Goal: Task Accomplishment & Management: Use online tool/utility

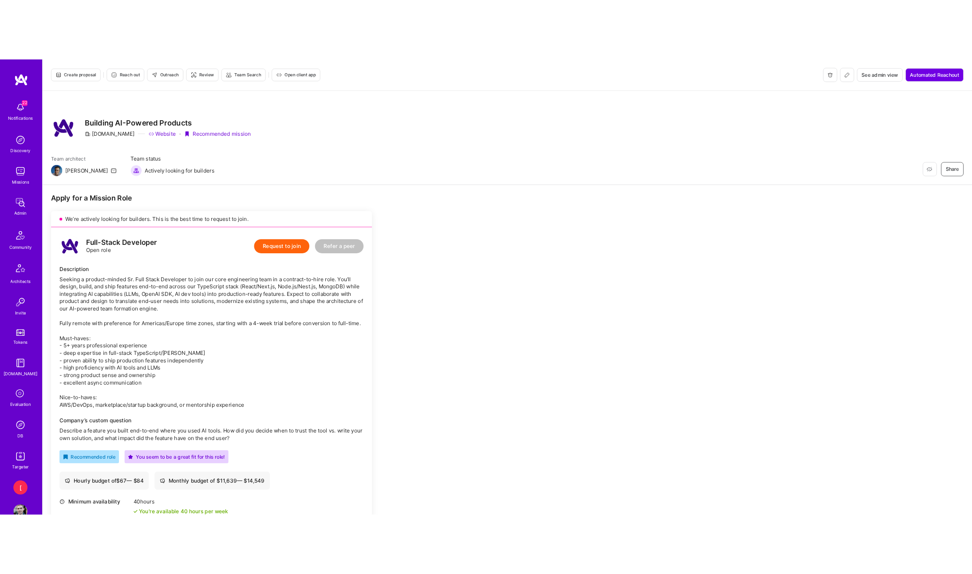
scroll to position [470, 0]
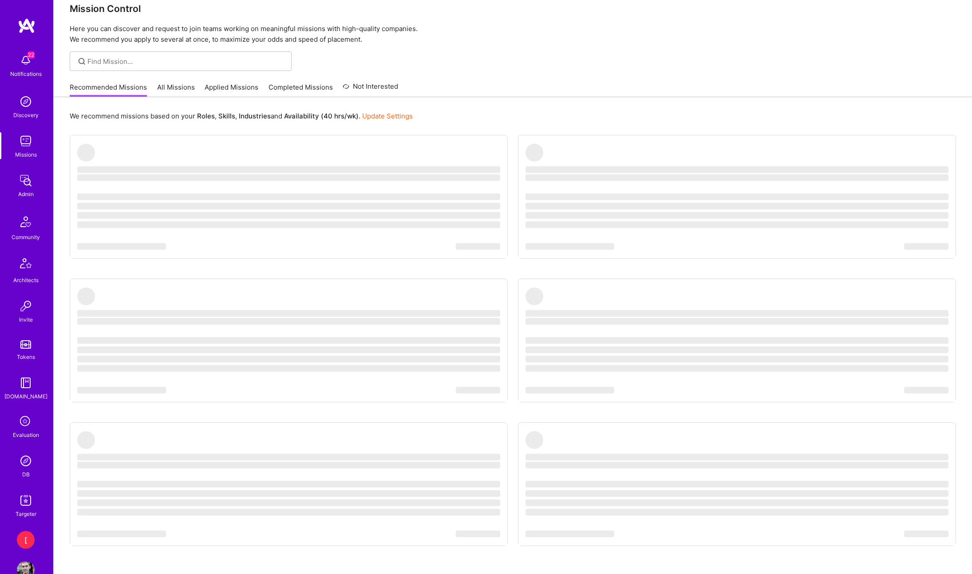
scroll to position [16, 0]
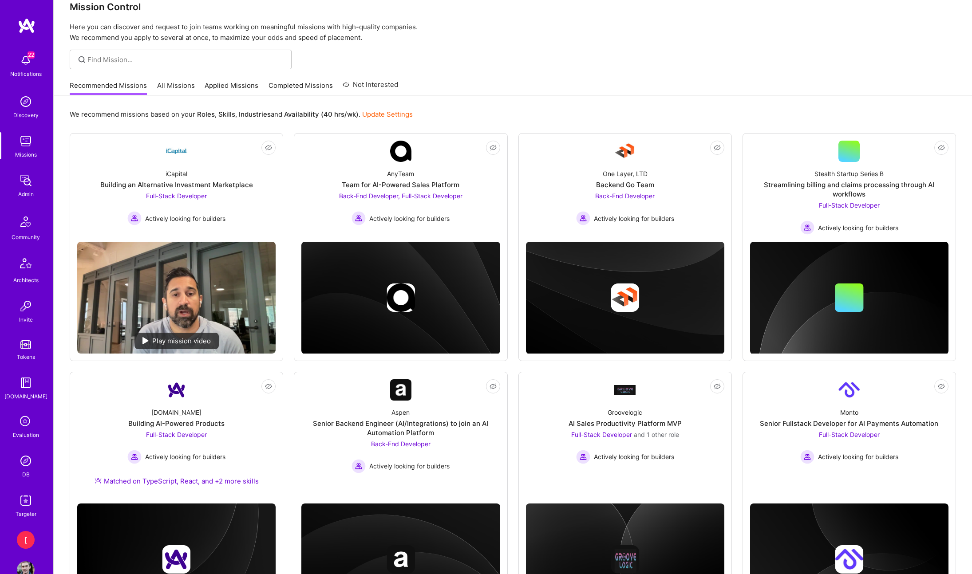
click at [26, 502] on img at bounding box center [26, 501] width 18 height 18
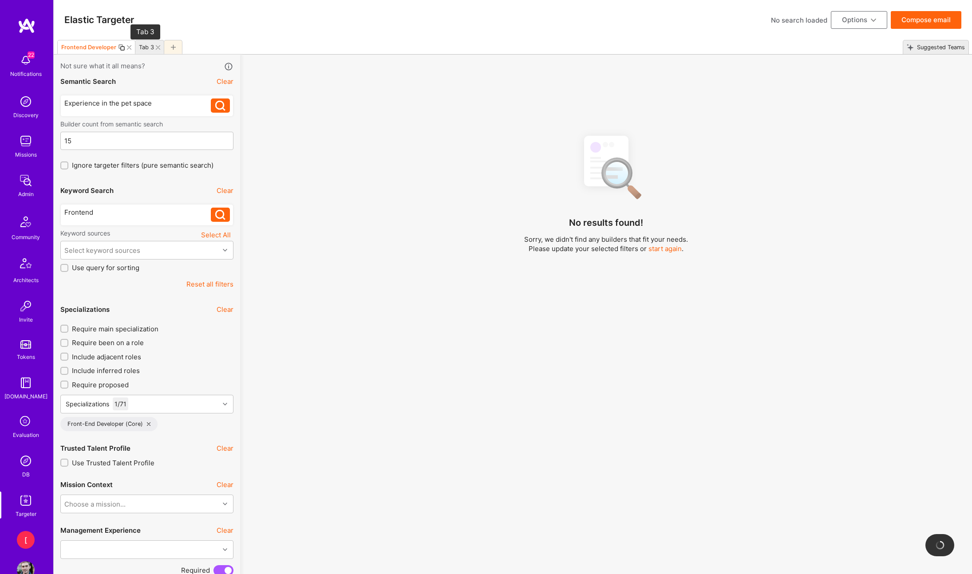
click at [146, 49] on div "Tab 3" at bounding box center [146, 47] width 15 height 7
type input "150"
type input "Oct 9"
type input "0"
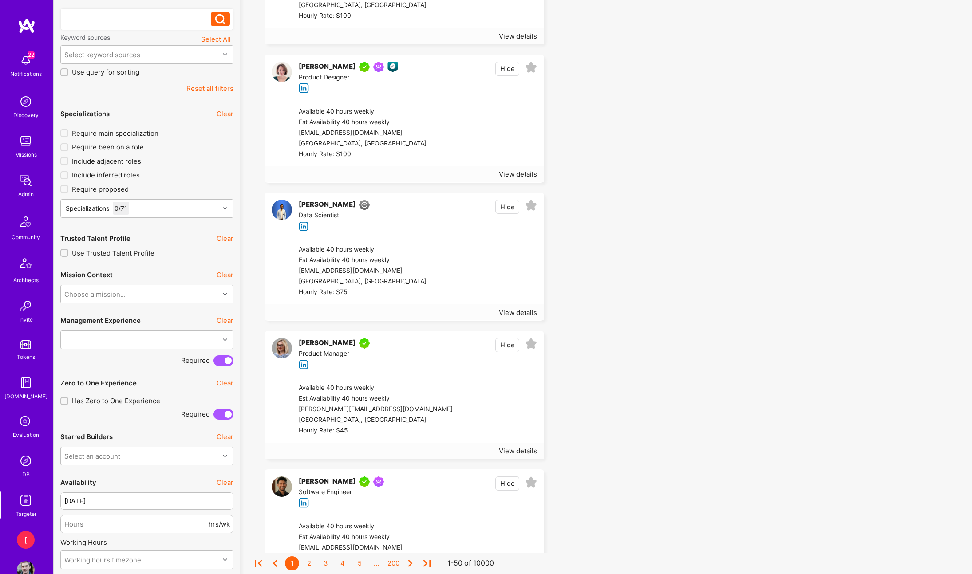
scroll to position [276, 0]
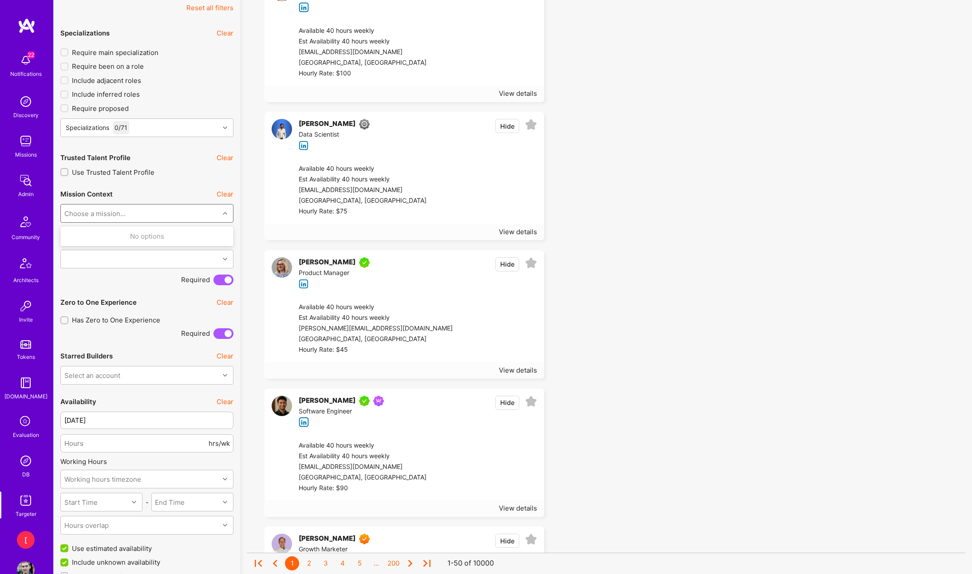
click at [192, 218] on div "Choose a mission..." at bounding box center [140, 214] width 158 height 18
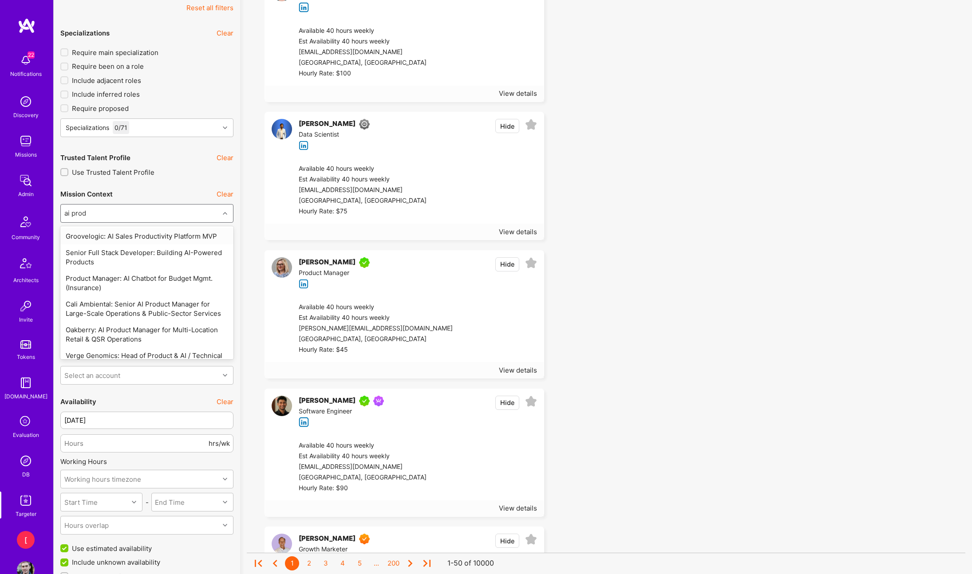
type input "ai produ"
click at [174, 253] on div "Senior Full Stack Developer: Building AI-Powered Products" at bounding box center [146, 258] width 173 height 26
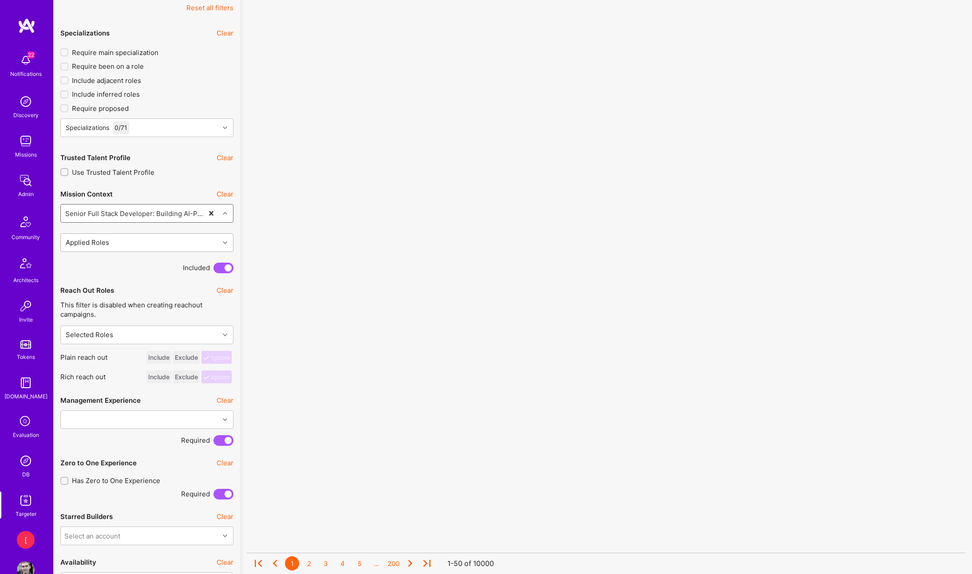
click at [177, 244] on div "Applied Roles" at bounding box center [140, 243] width 158 height 18
click at [182, 267] on div "Full-Stack Developer: Seeking a product-m..." at bounding box center [147, 265] width 162 height 9
checkbox input "true"
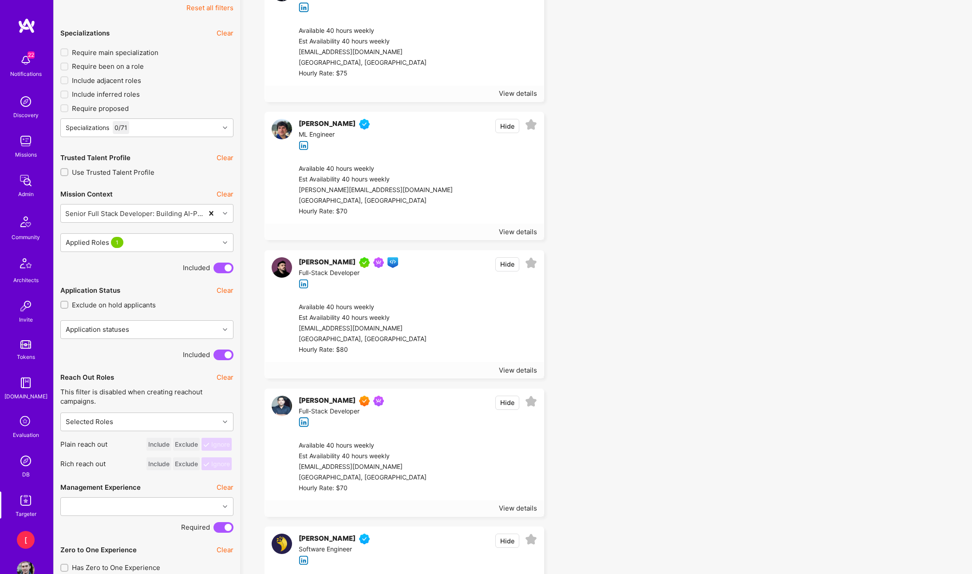
click at [343, 282] on div "Nikola Gigic Front-end guild Members of Front-end guild. Full-Stack Developer" at bounding box center [345, 273] width 106 height 32
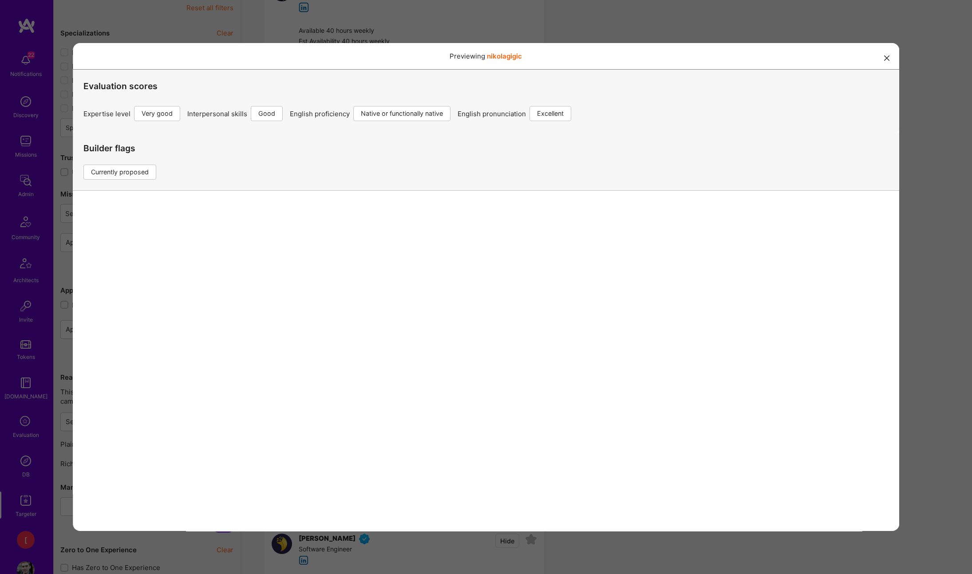
click at [886, 60] on icon "modal" at bounding box center [886, 57] width 5 height 5
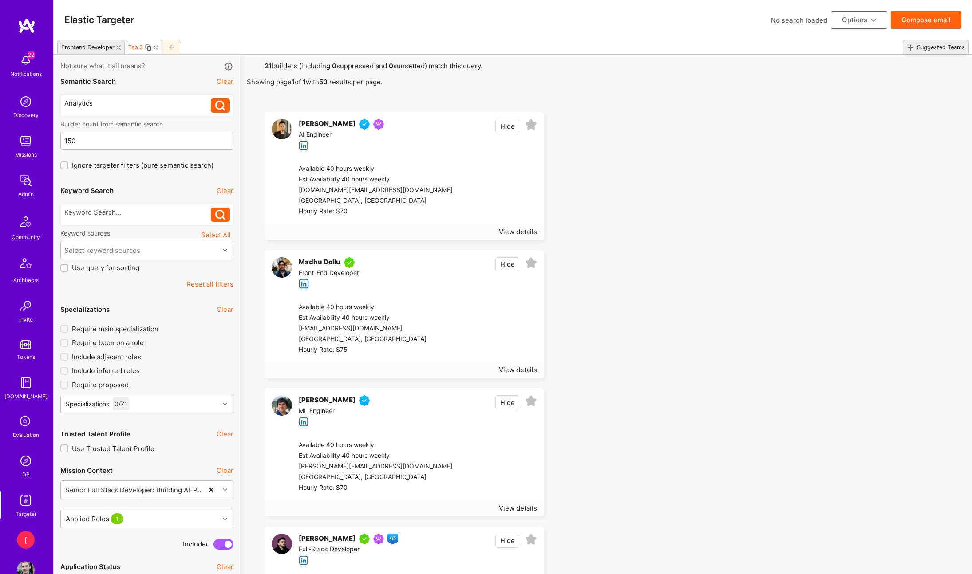
drag, startPoint x: 659, startPoint y: 308, endPoint x: 655, endPoint y: 307, distance: 4.5
click at [86, 48] on div "Frontend Developer" at bounding box center [87, 47] width 53 height 7
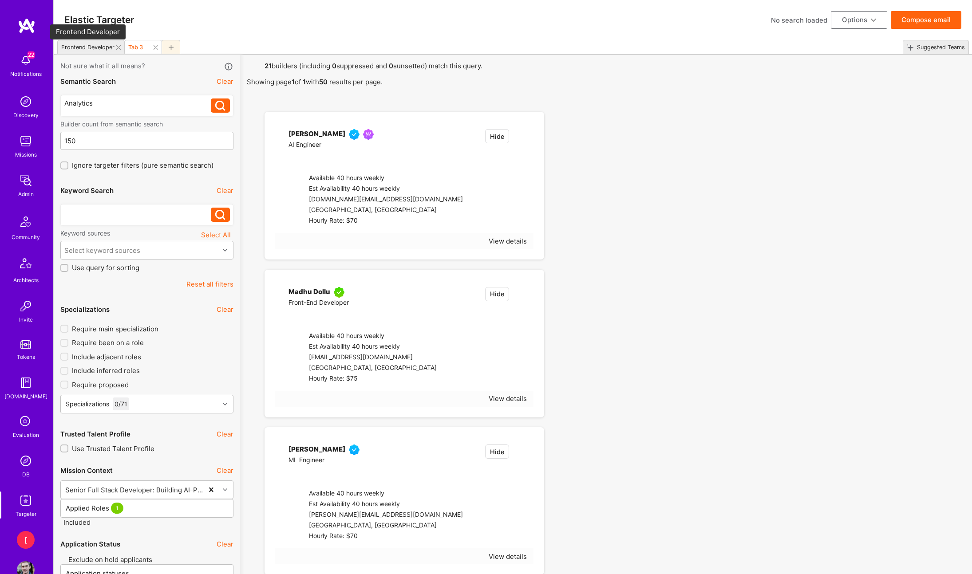
type input "15"
type input "Dec 5"
type input "3"
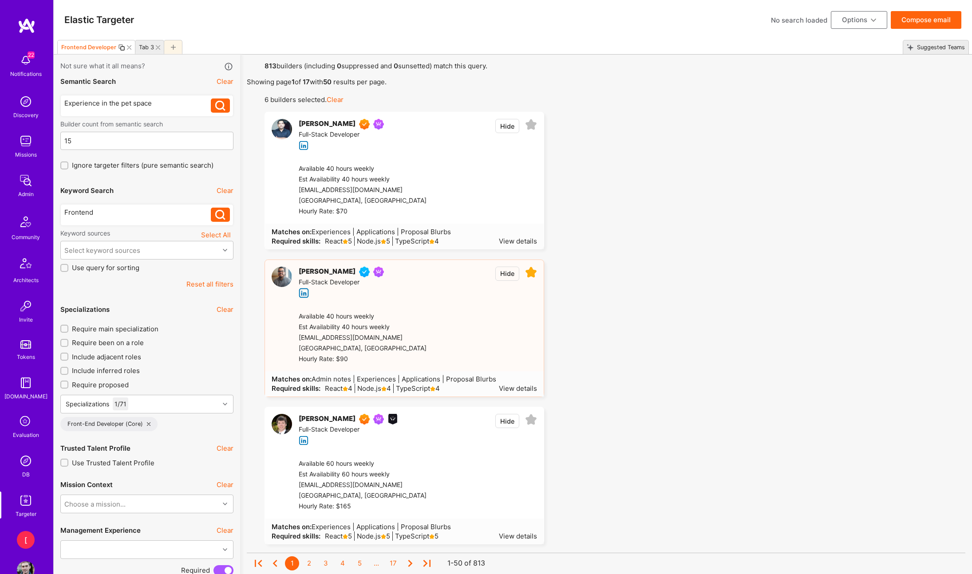
click at [156, 48] on icon at bounding box center [158, 47] width 4 height 4
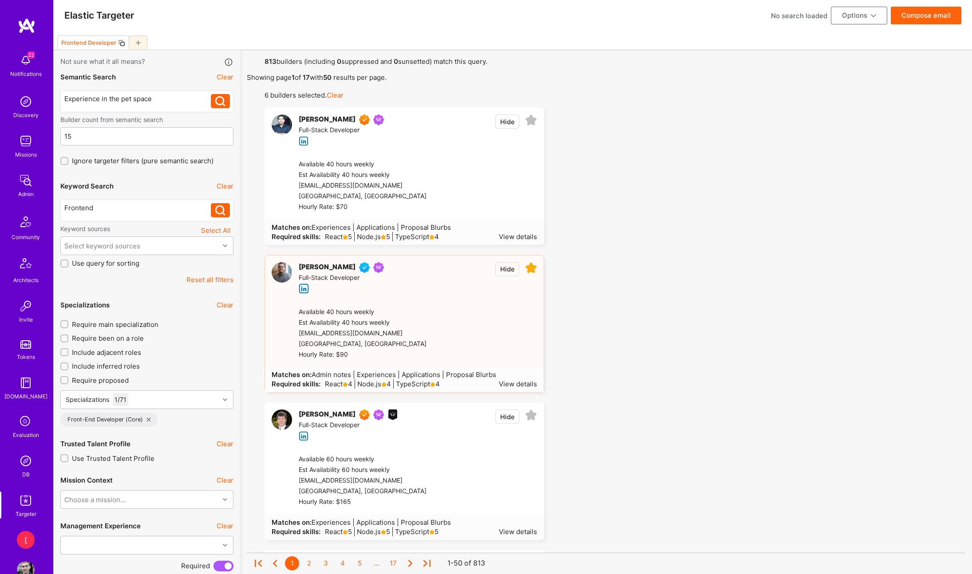
scroll to position [6, 0]
click at [139, 45] on div at bounding box center [138, 41] width 19 height 14
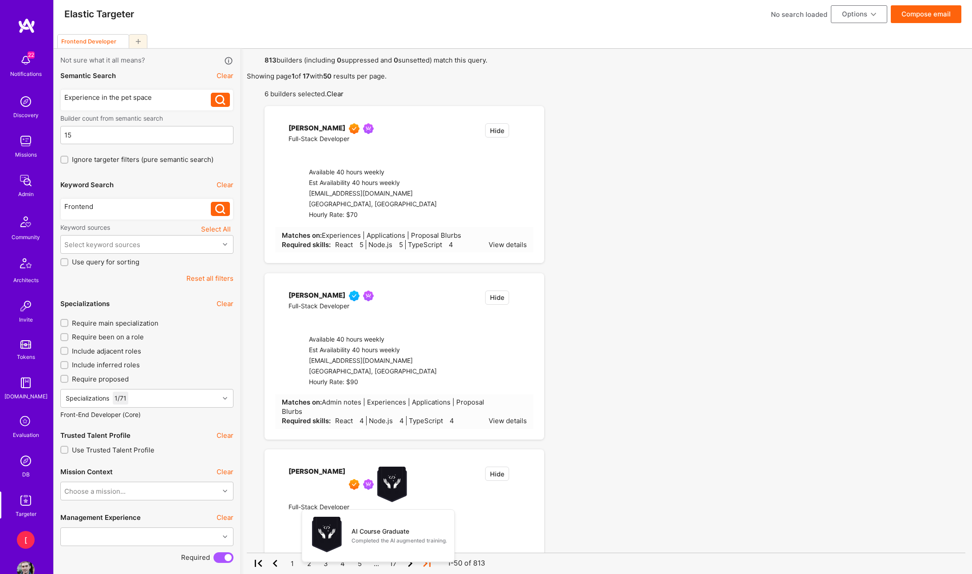
type input "150"
type input "Oct 9"
type input "0"
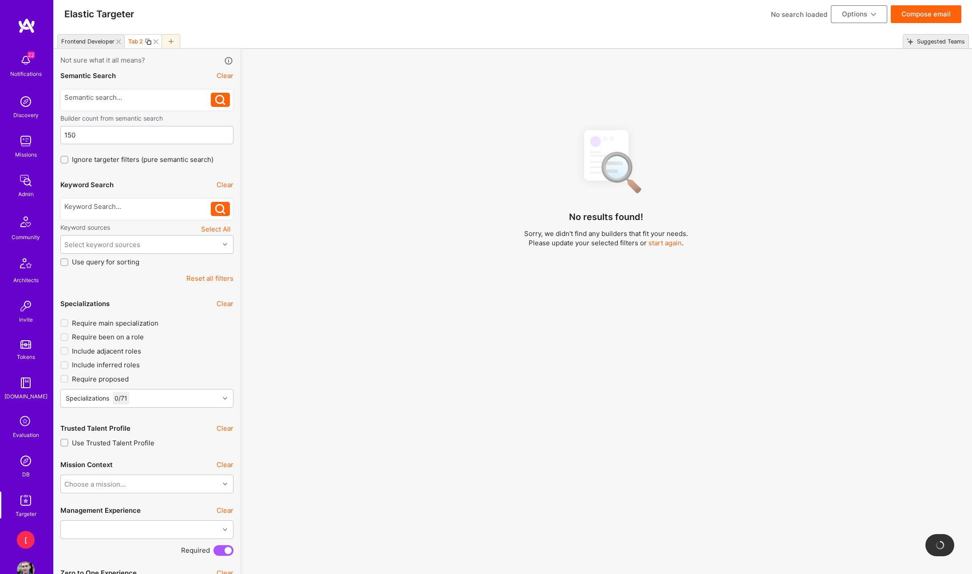
click at [867, 15] on button "Options" at bounding box center [859, 14] width 56 height 18
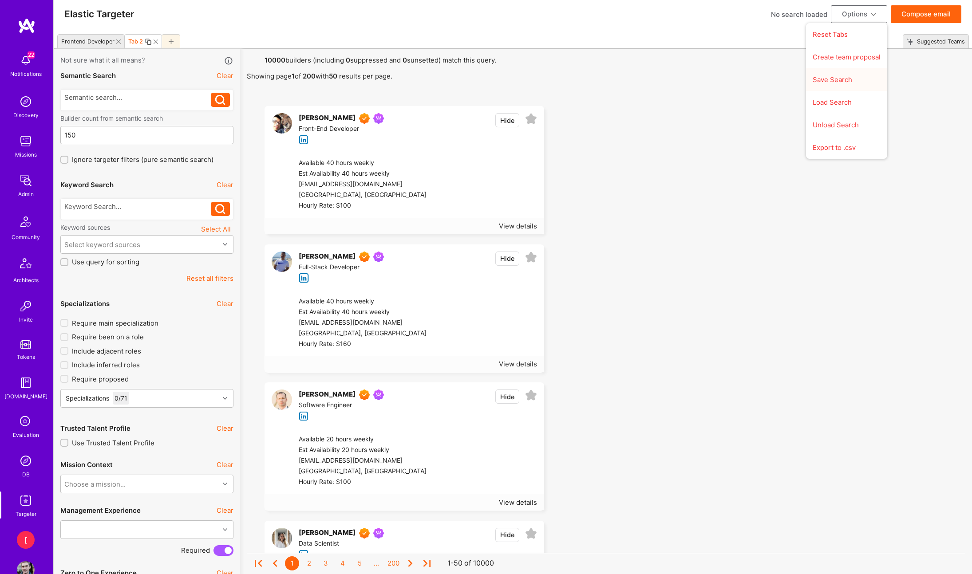
click at [853, 79] on button "Save Search" at bounding box center [846, 79] width 81 height 23
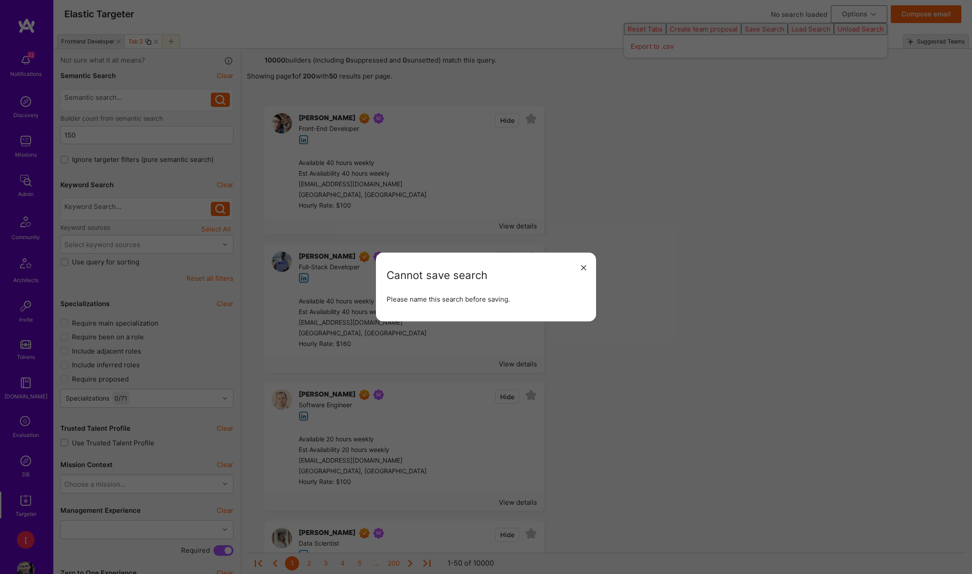
click at [581, 265] on icon "modal" at bounding box center [583, 267] width 5 height 5
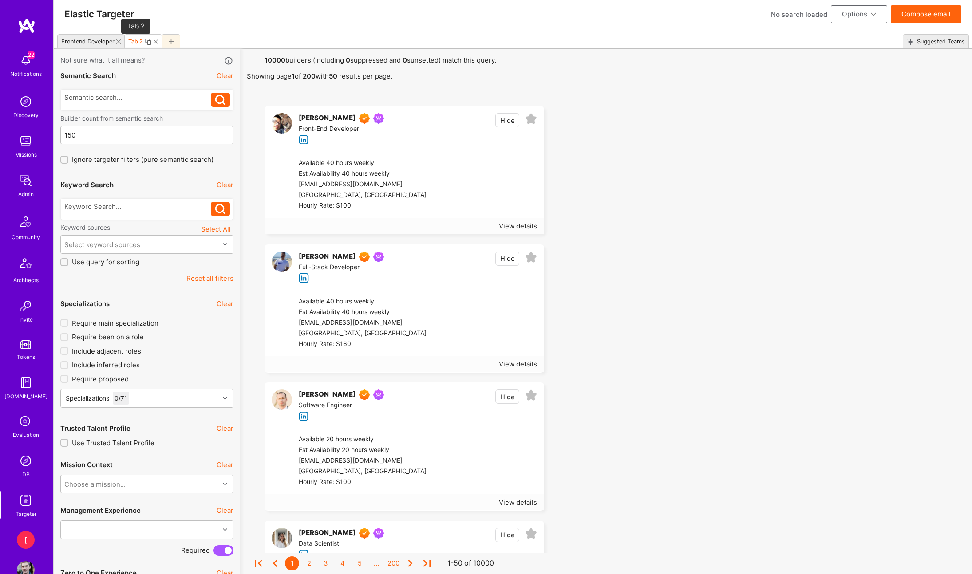
click at [136, 44] on div "Tab 2" at bounding box center [135, 41] width 15 height 7
type input "Fullstack Developber"
click at [174, 43] on div "Fullstack Developber" at bounding box center [156, 41] width 57 height 7
type input "Fullstack Developer"
click at [860, 16] on button "Options" at bounding box center [859, 14] width 56 height 18
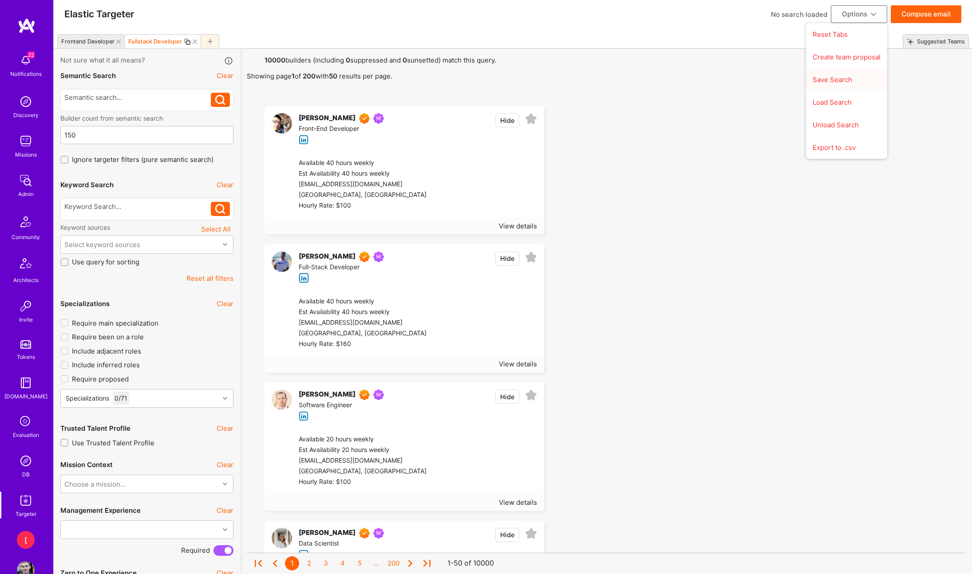
click at [854, 80] on button "Save Search" at bounding box center [846, 79] width 81 height 23
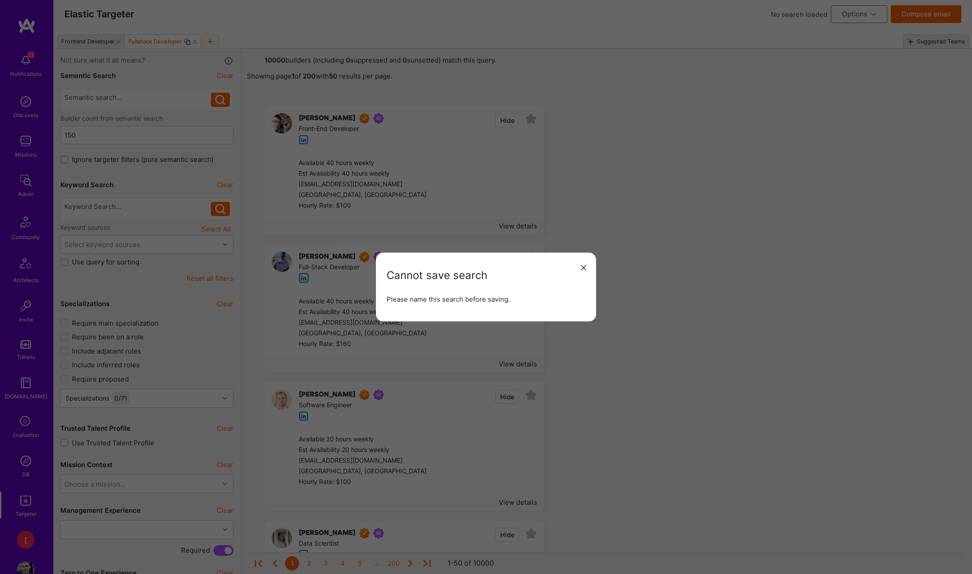
click at [582, 266] on icon "modal" at bounding box center [583, 267] width 5 height 5
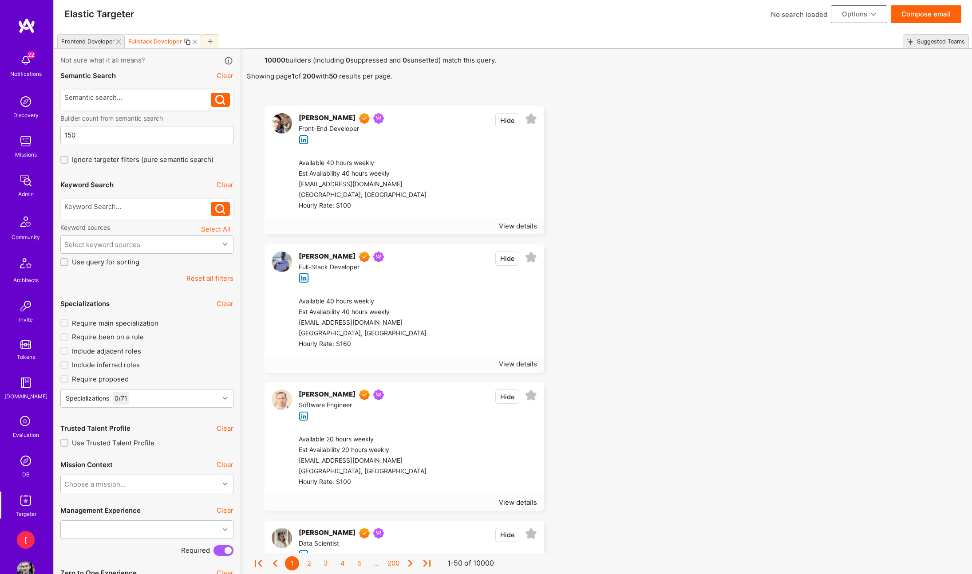
click at [873, 14] on icon at bounding box center [873, 14] width 5 height 5
click at [870, 6] on button "Options" at bounding box center [859, 14] width 56 height 18
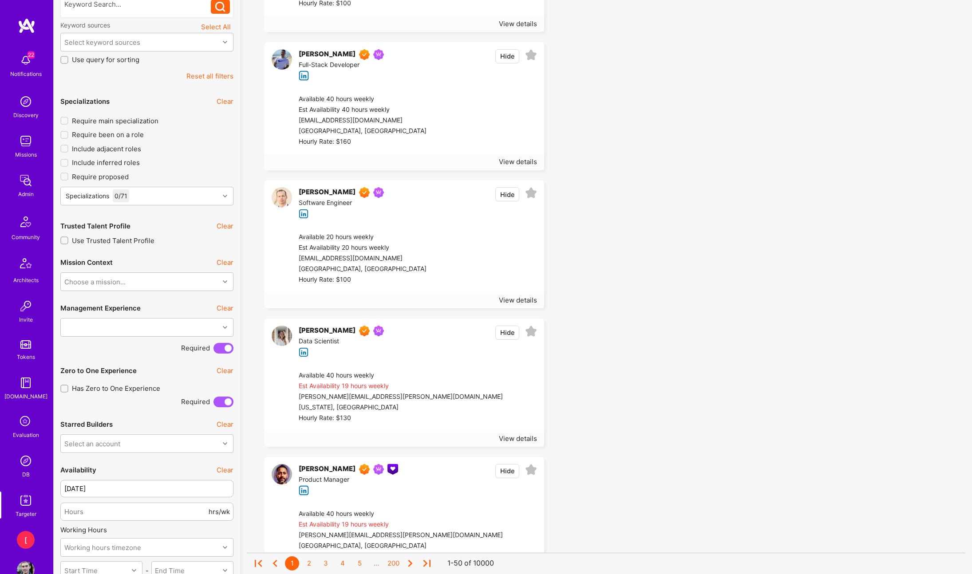
scroll to position [209, 0]
click at [153, 281] on div "Choose a mission..." at bounding box center [140, 281] width 158 height 18
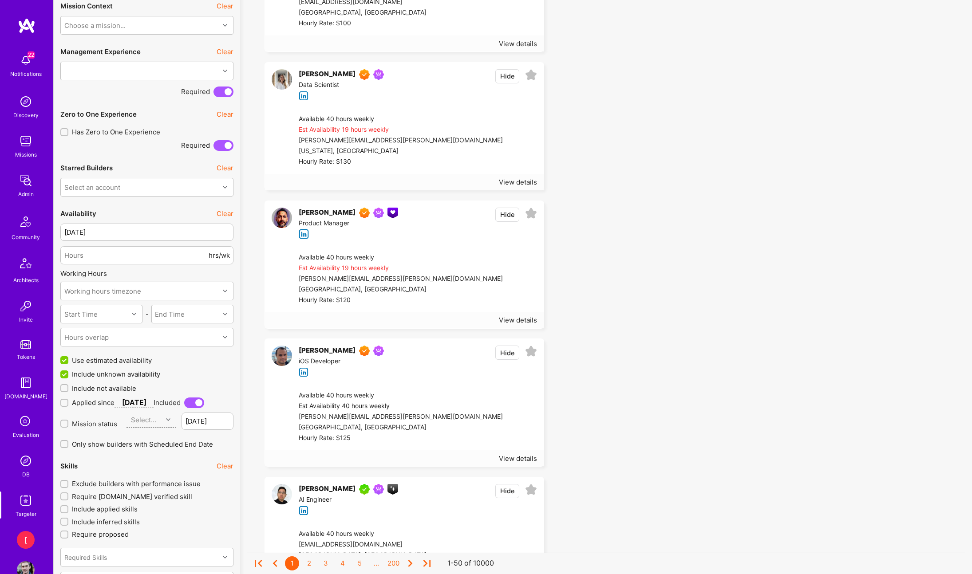
scroll to position [466, 0]
click at [146, 291] on div "Working hours timezone" at bounding box center [140, 289] width 158 height 18
type input "new york"
click at [151, 312] on div "America/New_York - GMT-04:00" at bounding box center [146, 312] width 173 height 16
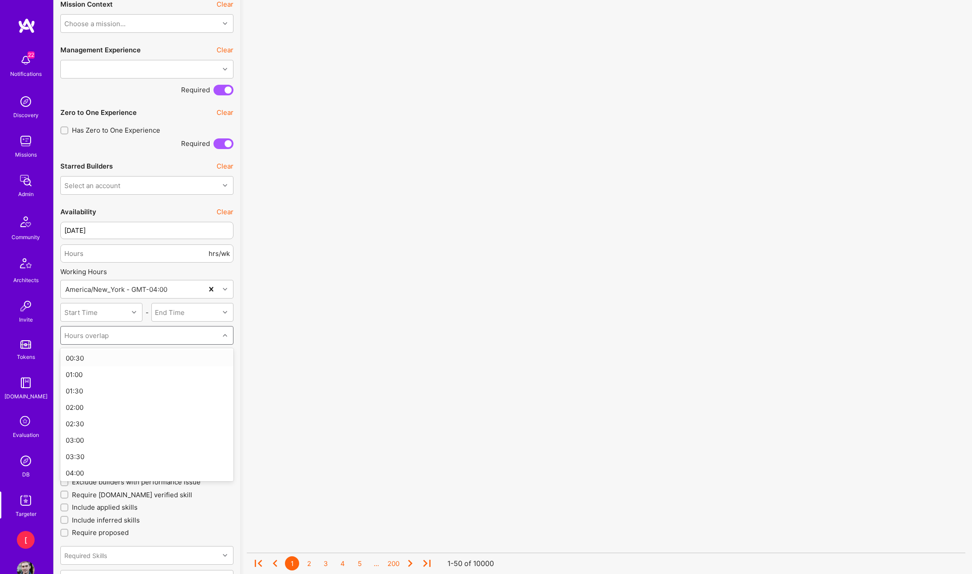
click at [202, 338] on div "Hours overlap" at bounding box center [140, 336] width 158 height 18
click at [127, 474] on div "04:00" at bounding box center [146, 473] width 173 height 16
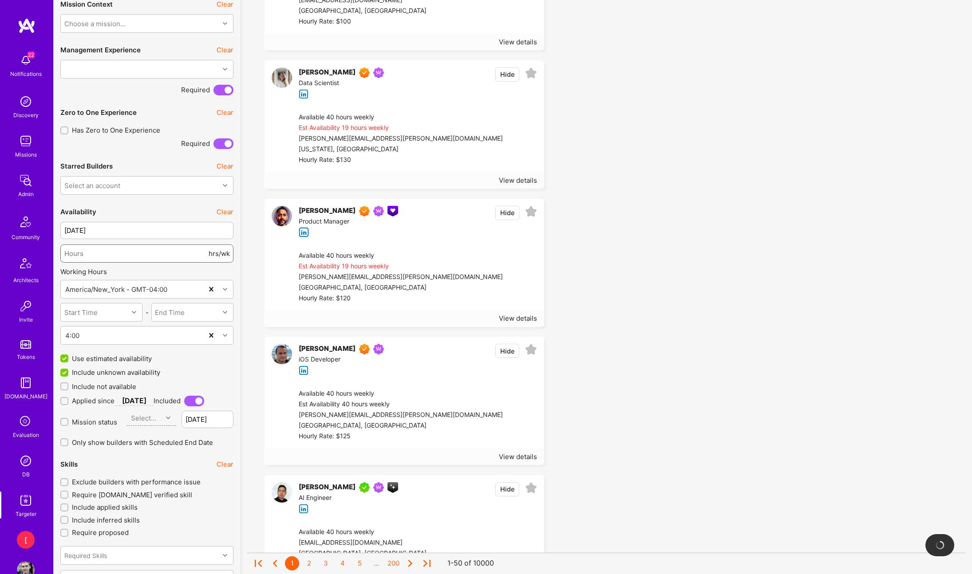
click at [139, 251] on input "number" at bounding box center [135, 253] width 142 height 23
type input "40"
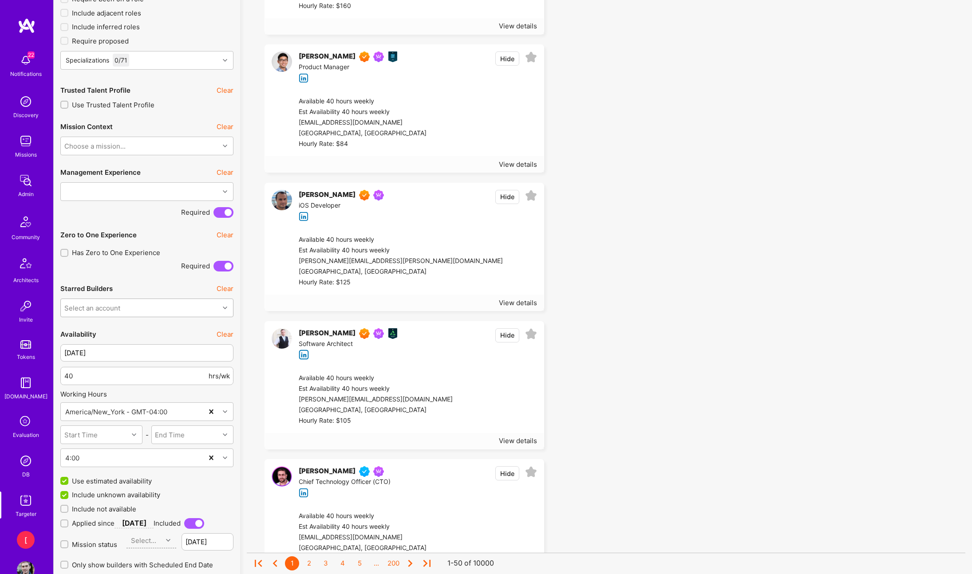
scroll to position [340, 0]
